Goal: Obtain resource: Download file/media

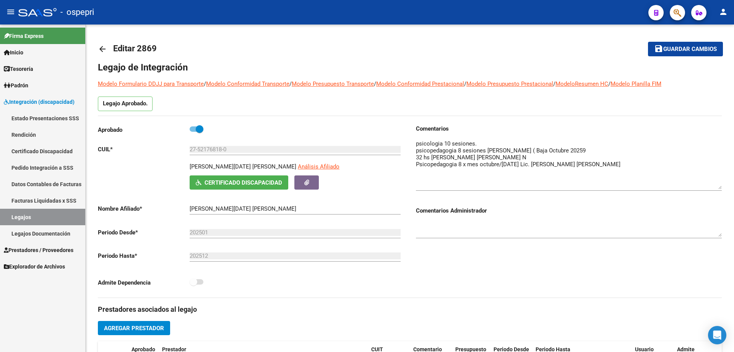
scroll to position [2, 0]
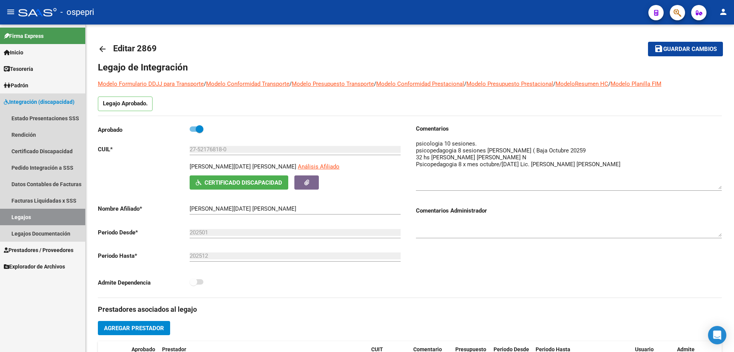
click at [27, 217] on link "Legajos" at bounding box center [42, 216] width 85 height 16
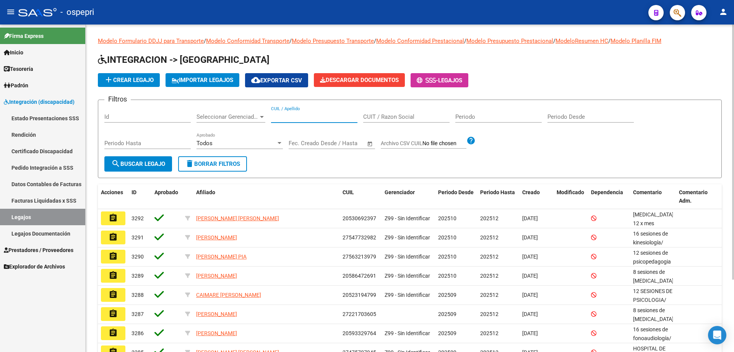
click at [293, 116] on input "CUIL / Apellido" at bounding box center [314, 116] width 86 height 7
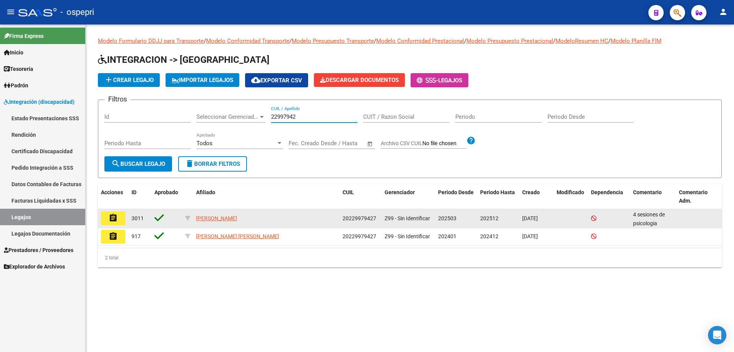
type input "22997942"
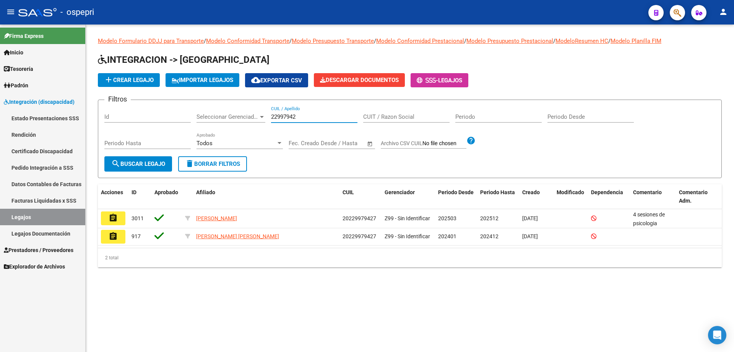
click at [122, 223] on button "assignment" at bounding box center [113, 218] width 24 height 14
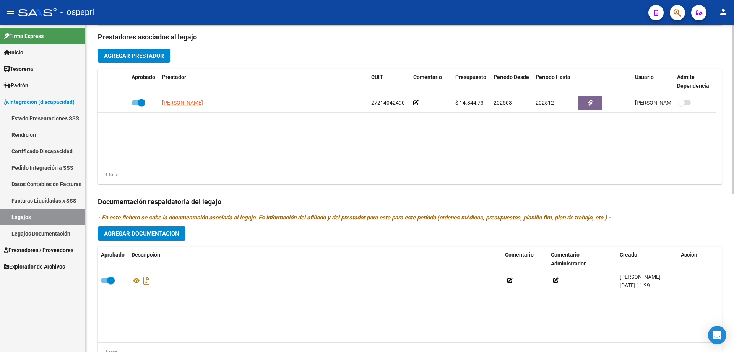
scroll to position [306, 0]
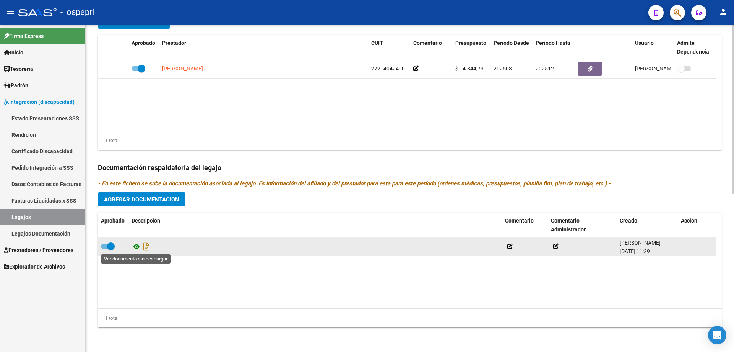
click at [135, 246] on icon at bounding box center [137, 246] width 10 height 9
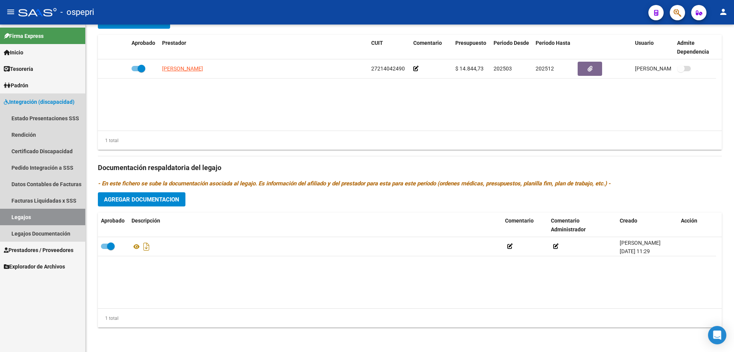
click at [23, 213] on link "Legajos" at bounding box center [42, 216] width 85 height 16
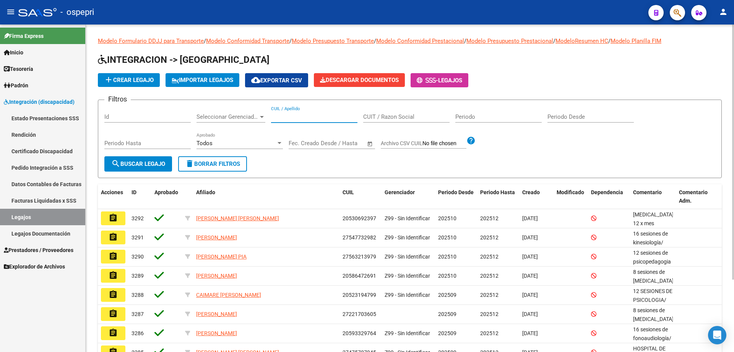
click at [287, 117] on input "CUIL / Apellido" at bounding box center [314, 116] width 86 height 7
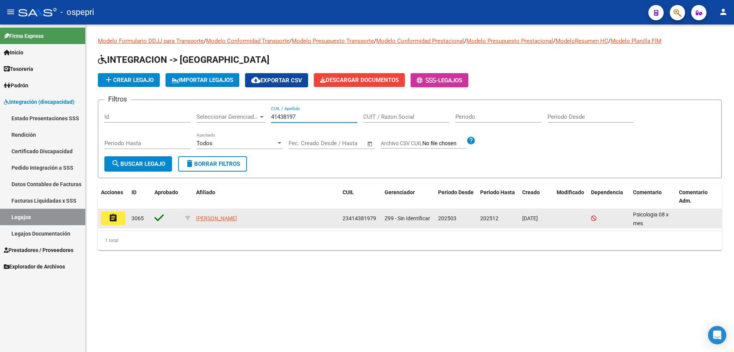
type input "41438197"
click at [120, 217] on button "assignment" at bounding box center [113, 218] width 24 height 14
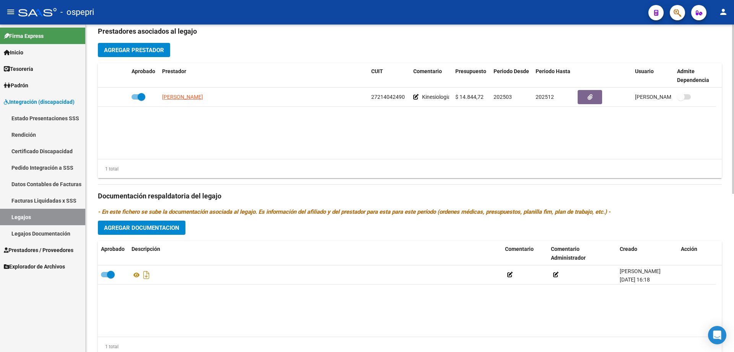
scroll to position [306, 0]
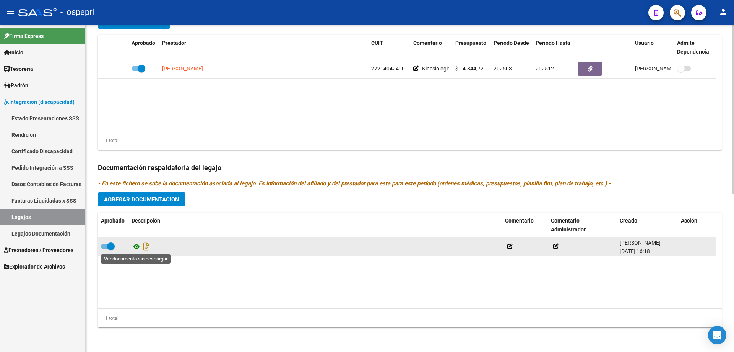
click at [135, 245] on icon at bounding box center [137, 246] width 10 height 9
